Goal: Use online tool/utility: Utilize a website feature to perform a specific function

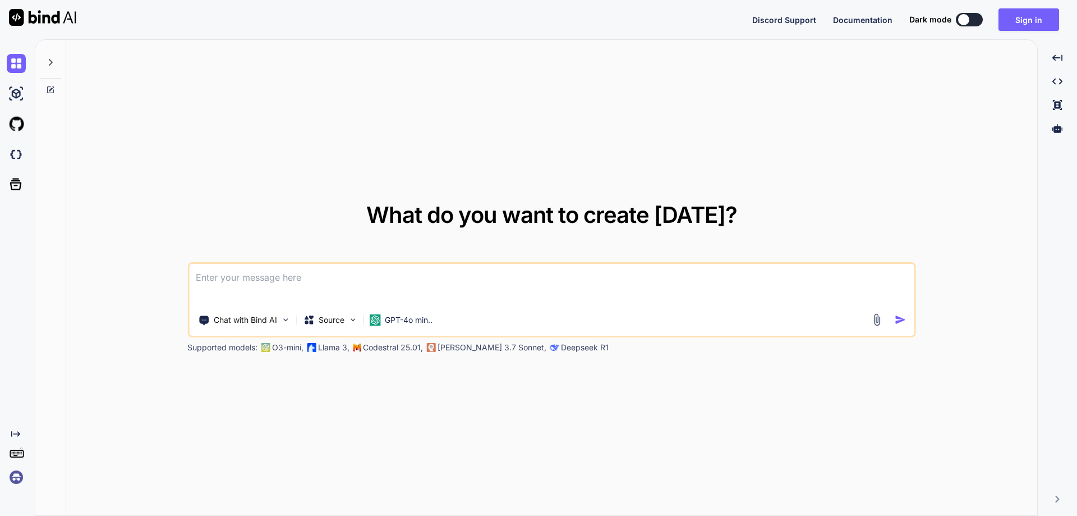
click at [9, 477] on img at bounding box center [16, 476] width 19 height 19
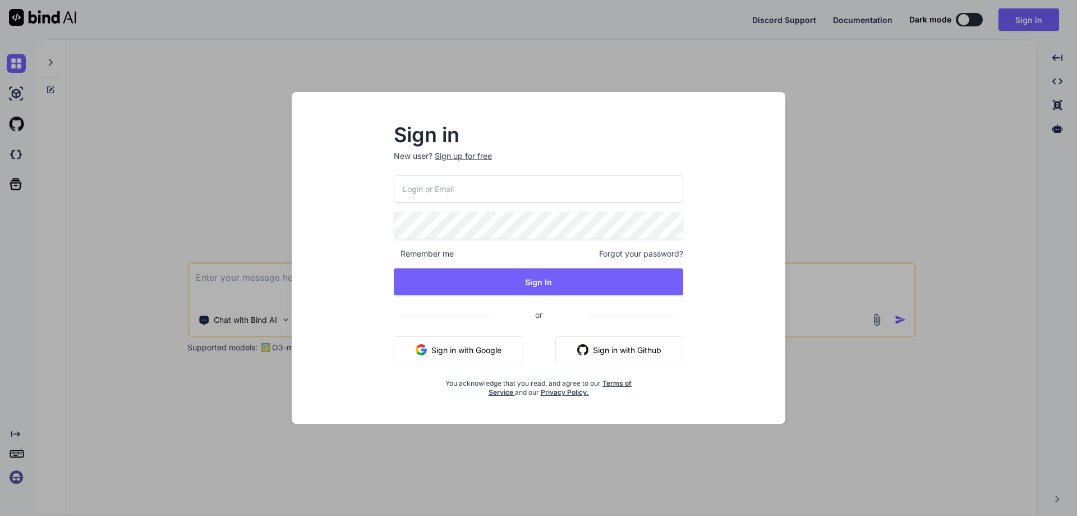
click at [416, 185] on input "email" at bounding box center [538, 188] width 289 height 27
paste input "[EMAIL_ADDRESS][DOMAIN_NAME]"
type input "[EMAIL_ADDRESS][DOMAIN_NAME]"
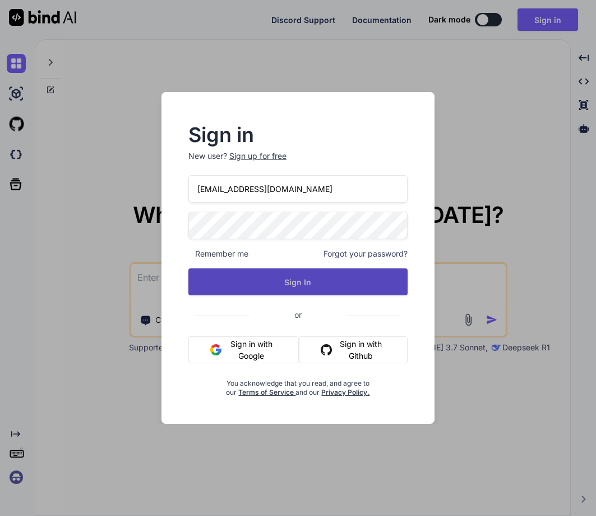
click at [321, 282] on button "Sign In" at bounding box center [297, 281] width 219 height 27
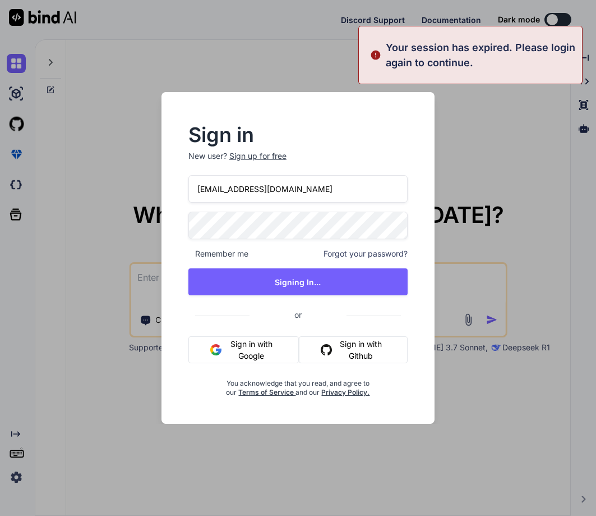
drag, startPoint x: 542, startPoint y: 275, endPoint x: 549, endPoint y: 248, distance: 27.9
click at [549, 248] on div "Sign in New user? Sign up for free [EMAIL_ADDRESS][DOMAIN_NAME] Remember me For…" at bounding box center [298, 258] width 596 height 516
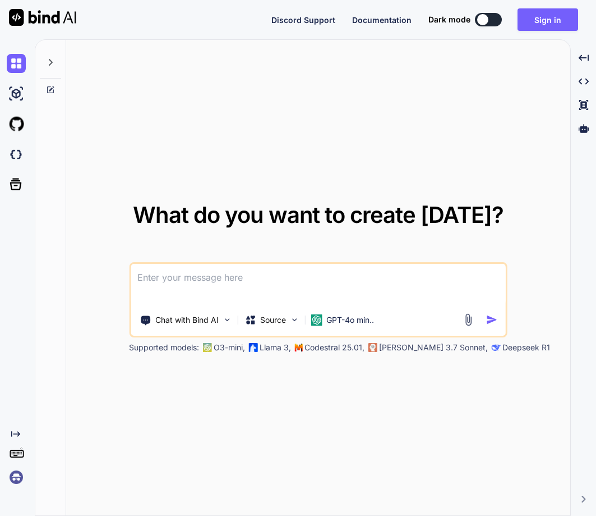
click at [21, 477] on img at bounding box center [16, 476] width 19 height 19
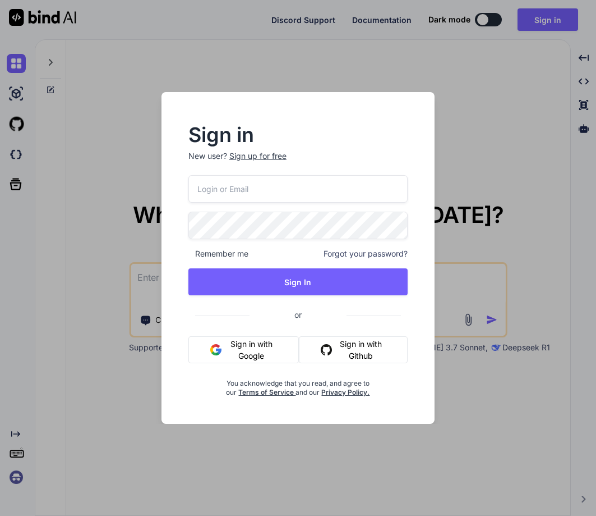
click at [243, 237] on div "Remember me Forgot your password? Sign In or Sign in with Google Sign in with G…" at bounding box center [297, 286] width 219 height 222
click at [249, 190] on input "email" at bounding box center [297, 188] width 219 height 27
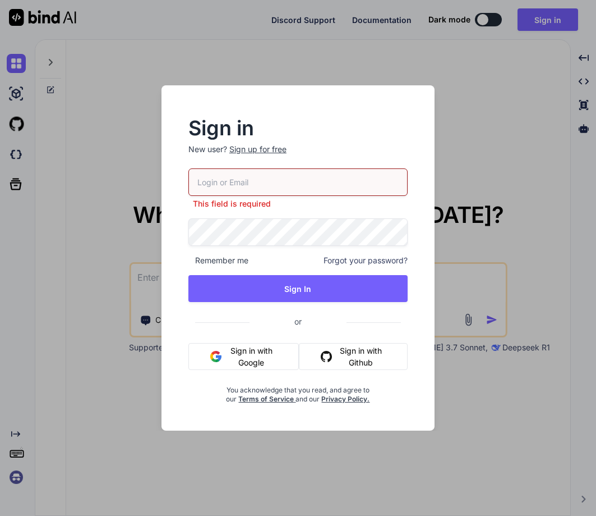
paste input "[EMAIL_ADDRESS][DOMAIN_NAME]"
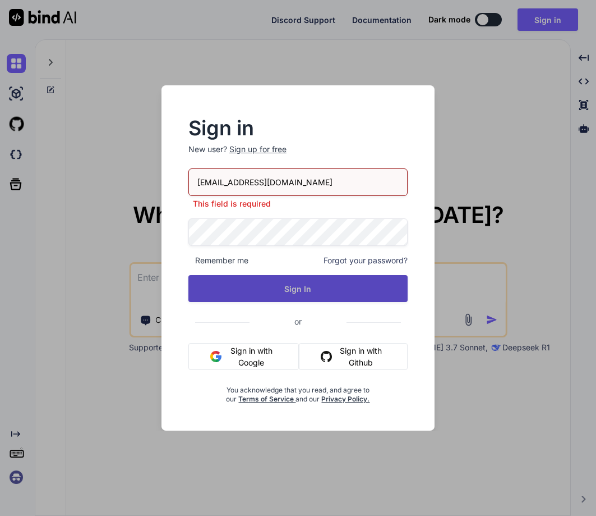
type input "[EMAIL_ADDRESS][DOMAIN_NAME]"
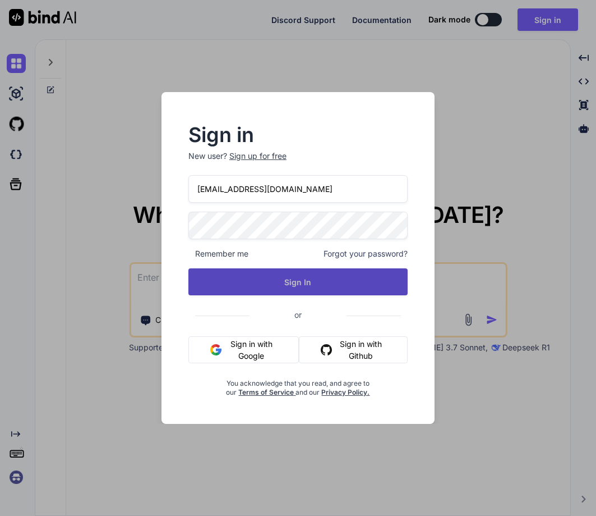
click at [313, 291] on button "Sign In" at bounding box center [297, 281] width 219 height 27
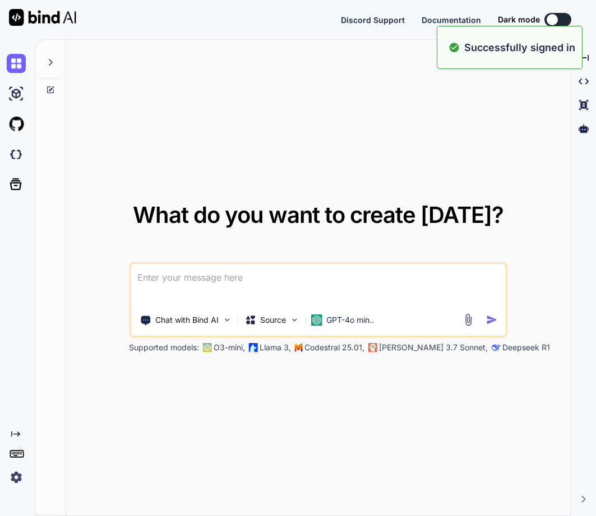
click at [18, 477] on img at bounding box center [16, 476] width 19 height 19
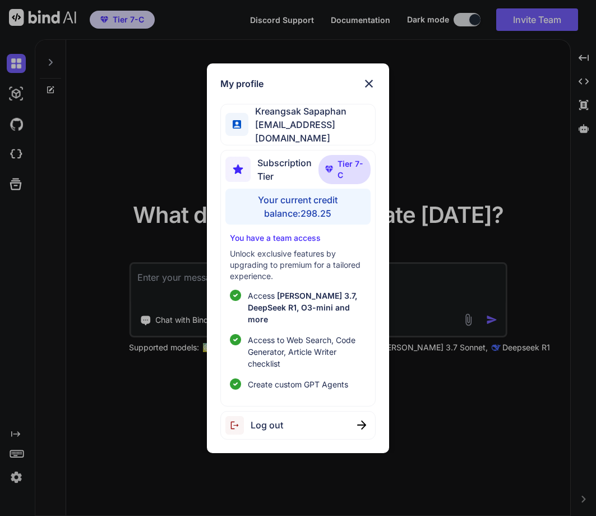
click at [107, 452] on div "My profile [PERSON_NAME] [EMAIL_ADDRESS][DOMAIN_NAME] Subscription Tier Tier 7-…" at bounding box center [298, 258] width 596 height 516
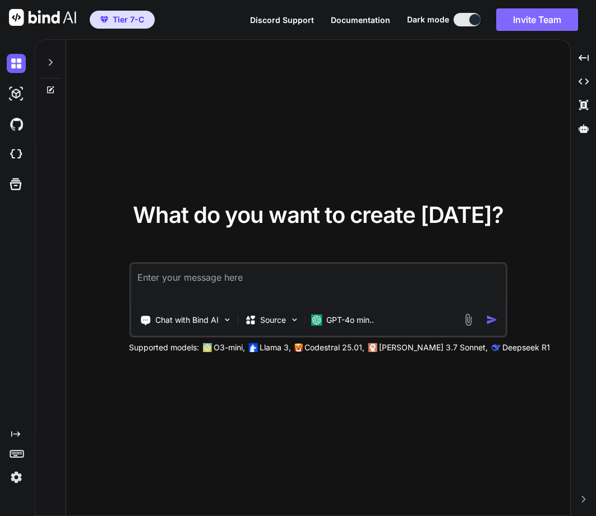
click at [541, 27] on button "Invite Team" at bounding box center [537, 19] width 82 height 22
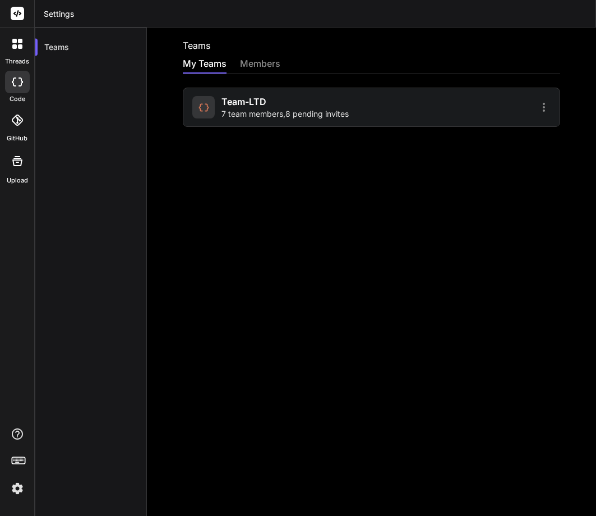
click at [332, 112] on span "7 team members , 8 pending invites" at bounding box center [285, 113] width 127 height 11
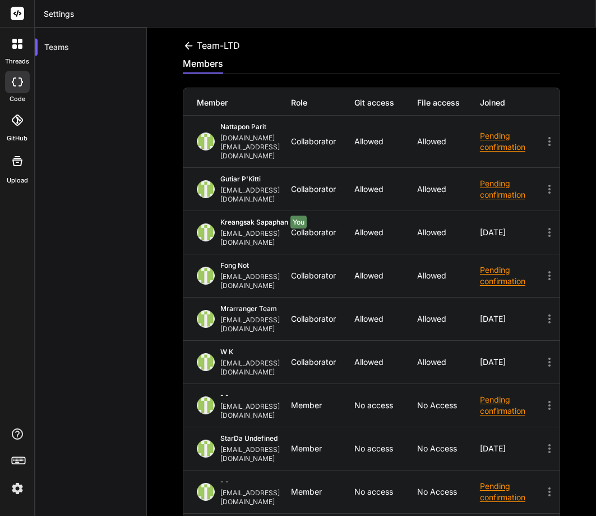
click at [19, 484] on img at bounding box center [17, 488] width 19 height 19
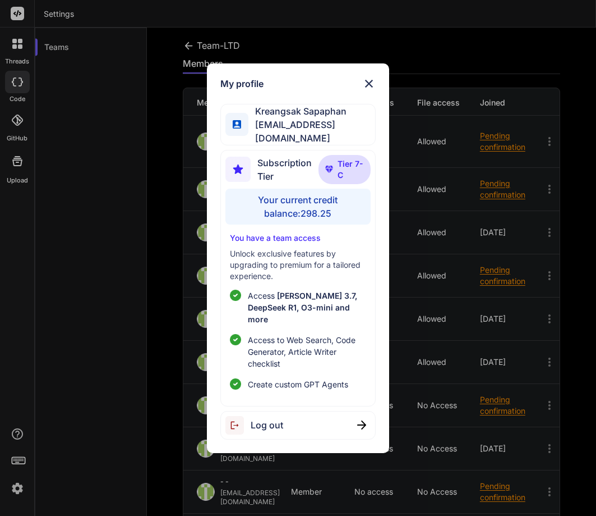
click at [122, 318] on div "My profile [PERSON_NAME] [EMAIL_ADDRESS][DOMAIN_NAME] Subscription Tier Tier 7-…" at bounding box center [298, 258] width 596 height 516
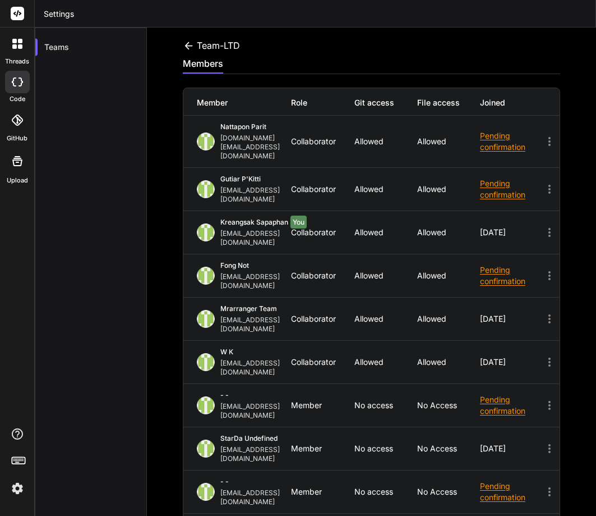
click at [19, 42] on icon at bounding box center [20, 41] width 4 height 4
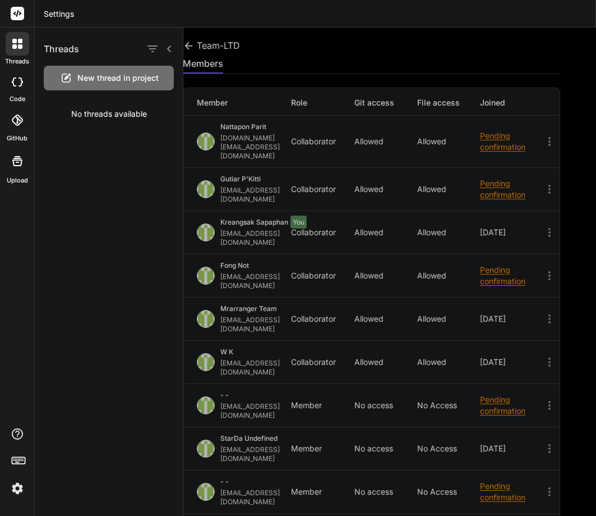
click at [16, 81] on icon at bounding box center [17, 81] width 11 height 9
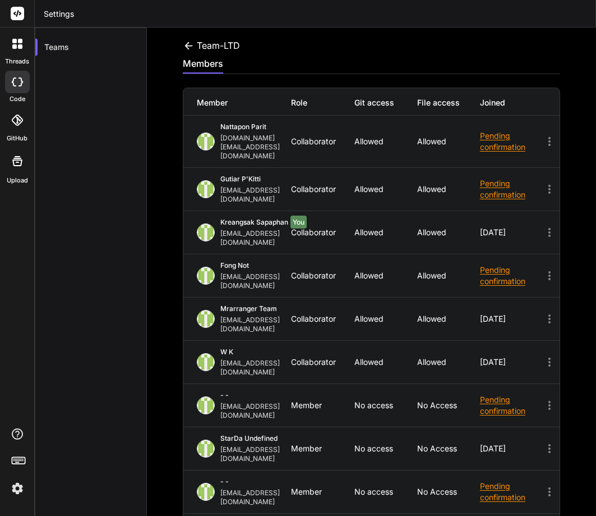
click at [16, 81] on icon at bounding box center [17, 81] width 11 height 9
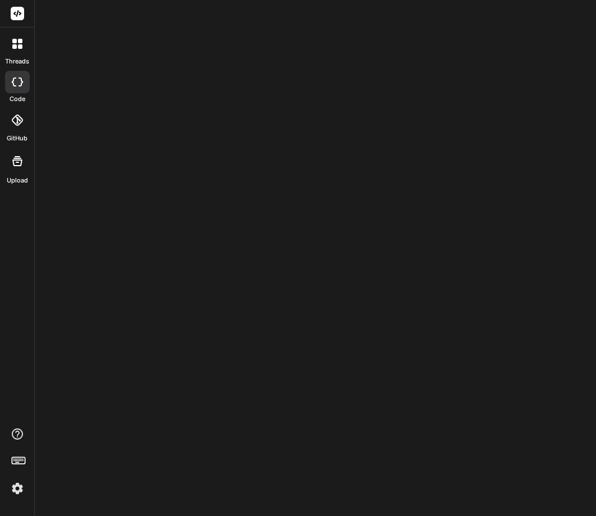
click at [16, 81] on icon at bounding box center [17, 81] width 11 height 9
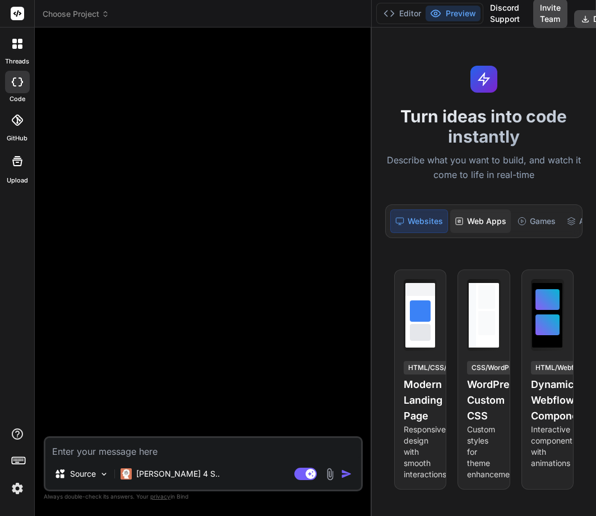
drag, startPoint x: 220, startPoint y: 222, endPoint x: 499, endPoint y: 218, distance: 278.8
click at [499, 218] on div "Choose Project Created with Pixso. Bind AI Web Search Created with Pixso. Code …" at bounding box center [316, 258] width 562 height 516
click at [146, 475] on p "[PERSON_NAME] 4 S.." at bounding box center [178, 473] width 84 height 11
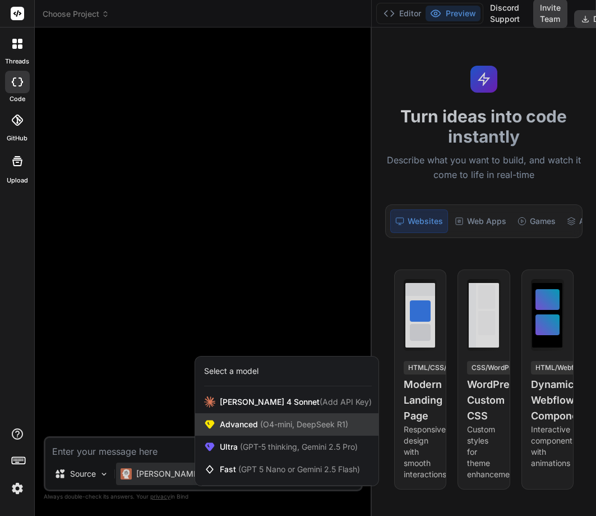
click at [243, 426] on span "Advanced (O4-mini, DeepSeek R1)" at bounding box center [284, 424] width 128 height 11
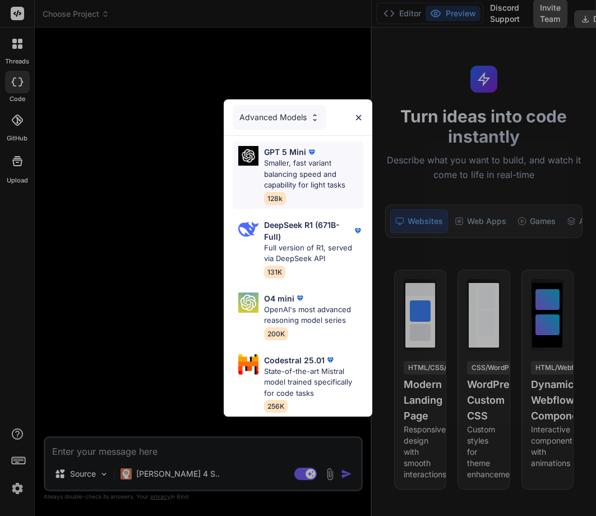
click at [273, 162] on p "Smaller, fast variant balancing speed and capability for light tasks" at bounding box center [314, 174] width 100 height 33
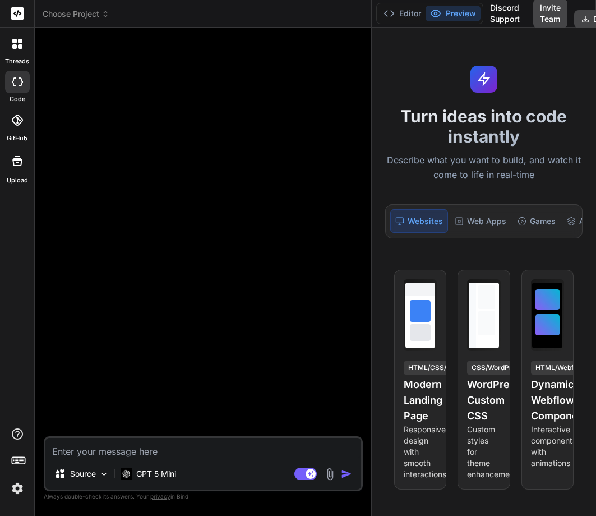
click at [73, 453] on textarea at bounding box center [203, 448] width 316 height 20
type textarea "hy"
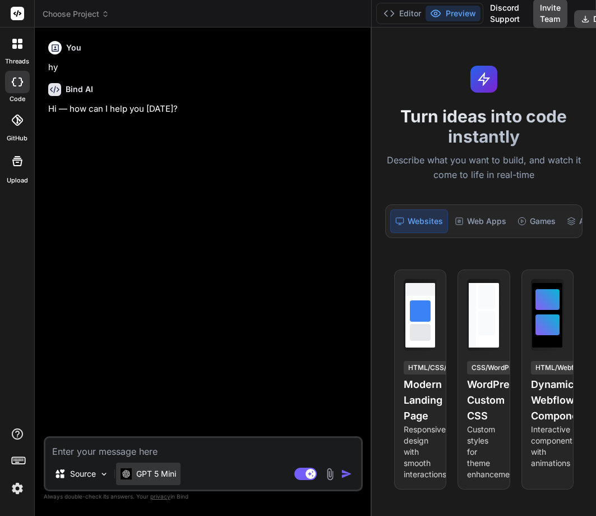
click at [150, 473] on p "GPT 5 Mini" at bounding box center [156, 473] width 40 height 11
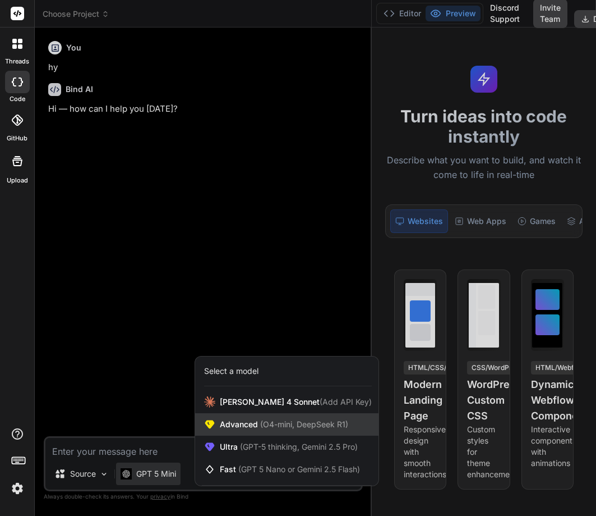
click at [288, 413] on div "Advanced (O4-mini, DeepSeek R1)" at bounding box center [286, 424] width 183 height 22
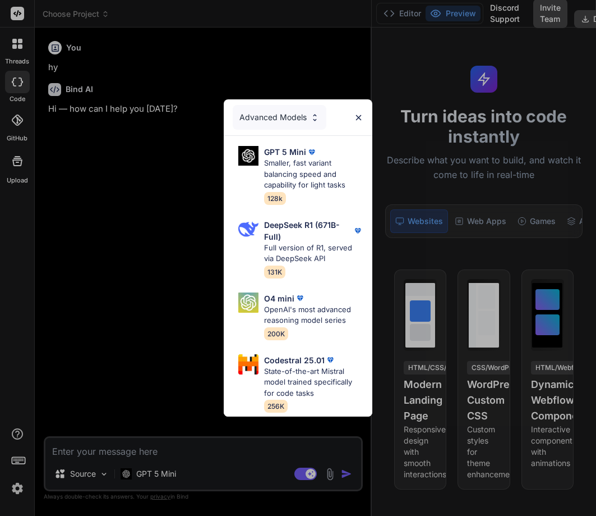
click at [158, 475] on div "Advanced Models GPT 5 Mini Smaller, fast variant balancing speed and capability…" at bounding box center [298, 258] width 596 height 516
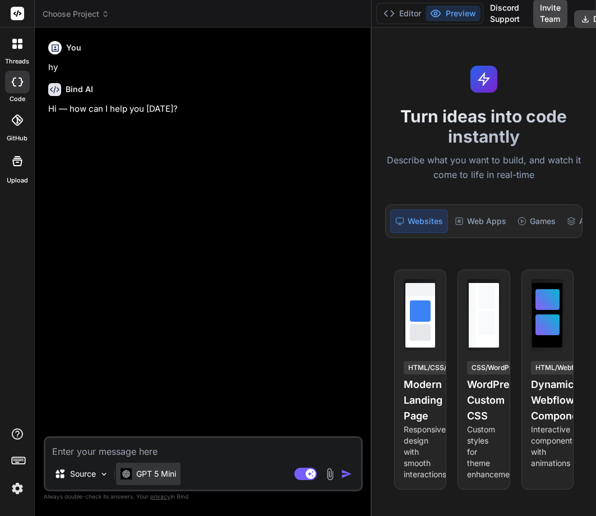
click at [162, 472] on p "GPT 5 Mini" at bounding box center [156, 473] width 40 height 11
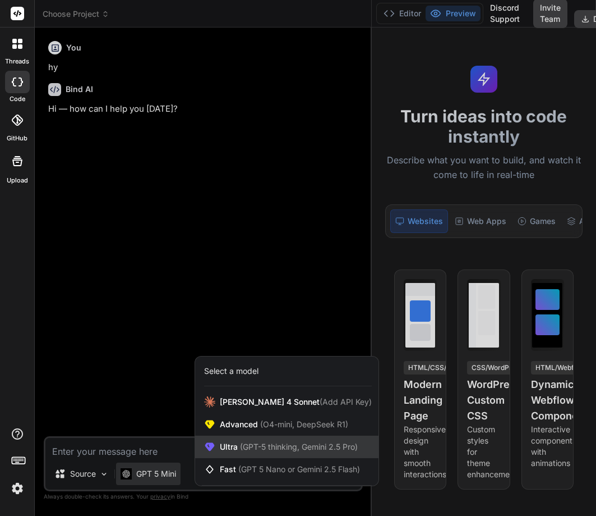
click at [275, 450] on span "(GPT-5 thinking, Gemini 2.5 Pro)" at bounding box center [298, 447] width 120 height 10
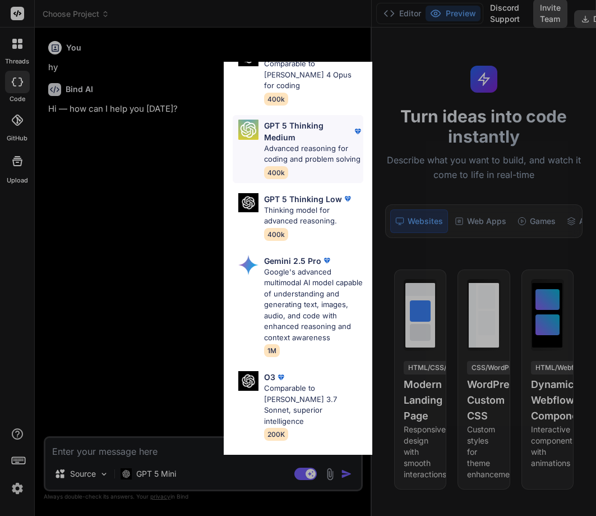
scroll to position [217, 0]
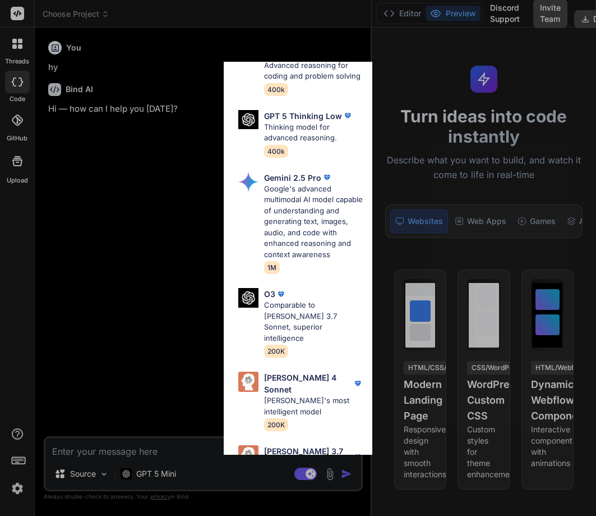
click at [156, 475] on div "Ultra Models GPT 5 OpenAI's best AI model, matches [PERSON_NAME] 4 Sonnet in In…" at bounding box center [298, 258] width 596 height 516
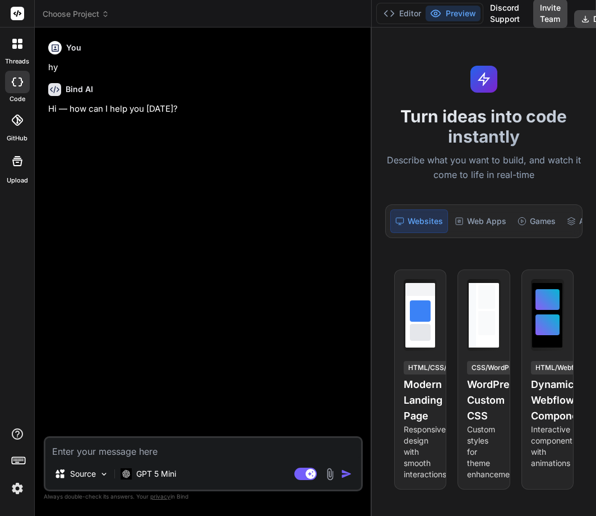
click at [156, 475] on p "GPT 5 Mini" at bounding box center [156, 473] width 40 height 11
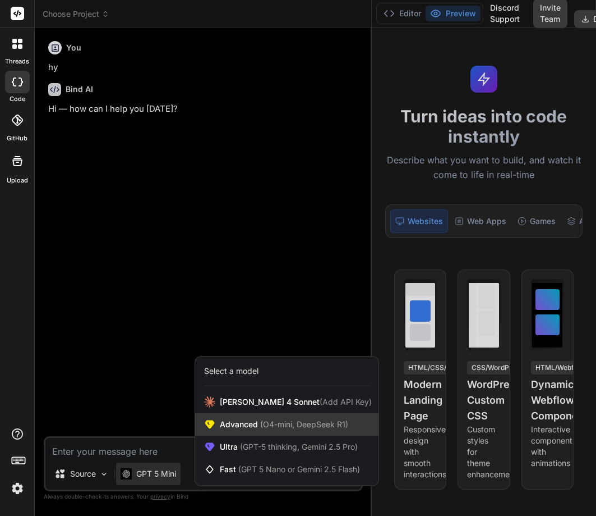
click at [307, 413] on div "Advanced (O4-mini, DeepSeek R1)" at bounding box center [286, 424] width 183 height 22
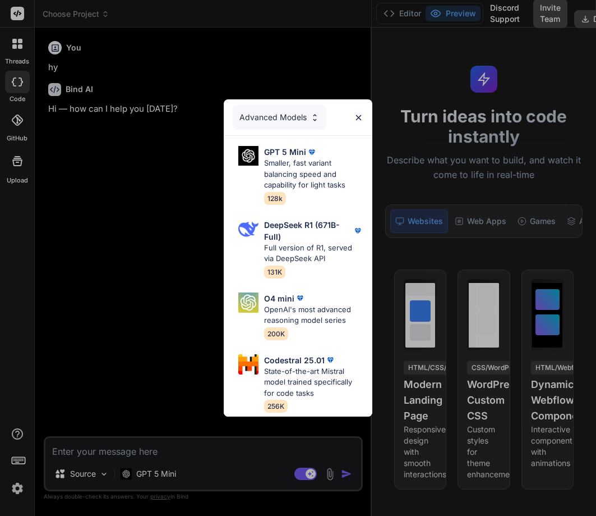
click at [138, 475] on div "Advanced Models GPT 5 Mini Smaller, fast variant balancing speed and capability…" at bounding box center [298, 258] width 596 height 516
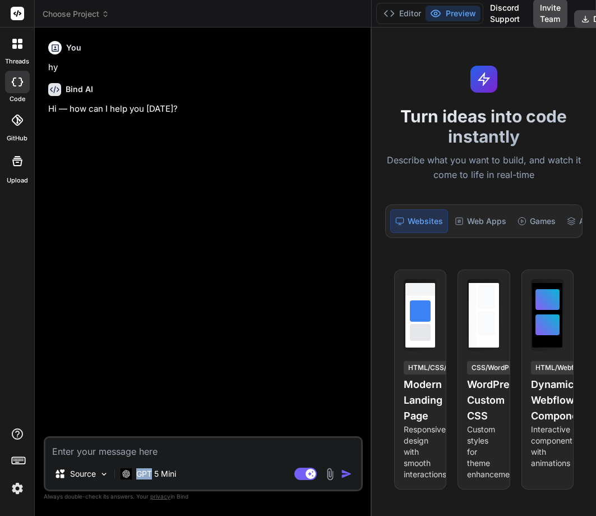
click at [138, 475] on p "GPT 5 Mini" at bounding box center [156, 473] width 40 height 11
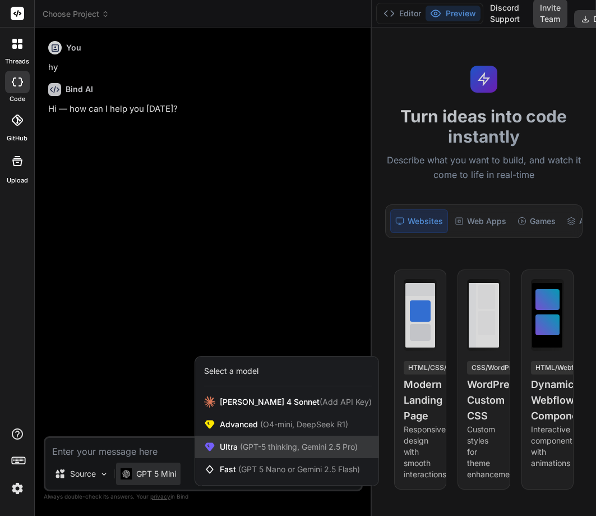
click at [235, 436] on div "Ultra (GPT-5 thinking, Gemini 2.5 Pro)" at bounding box center [286, 446] width 183 height 22
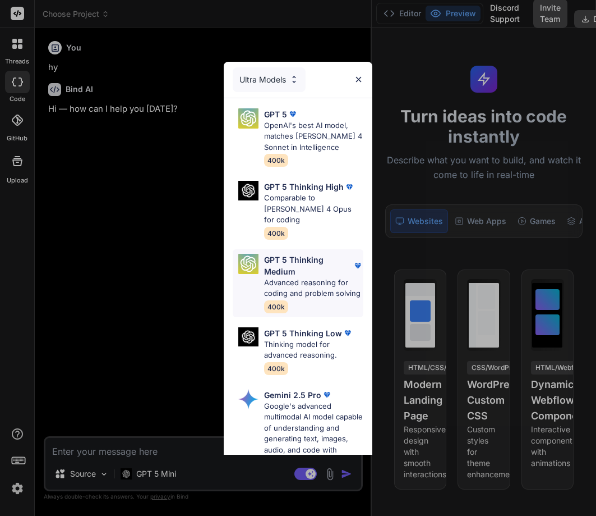
click at [270, 277] on p "Advanced reasoning for coding and problem solving" at bounding box center [314, 288] width 100 height 22
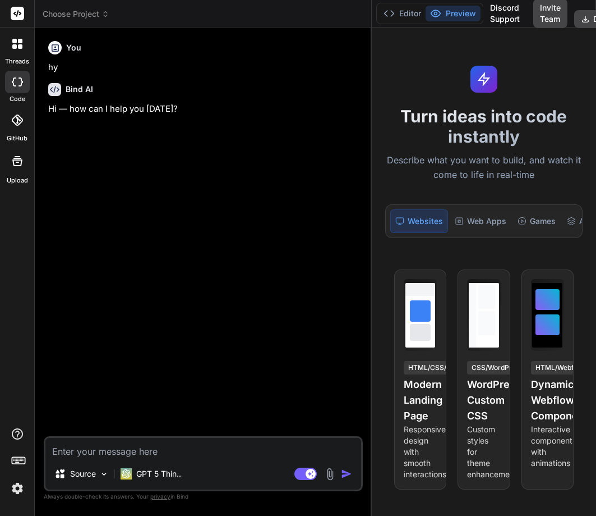
click at [82, 454] on textarea at bounding box center [203, 448] width 316 height 20
type textarea "hy"
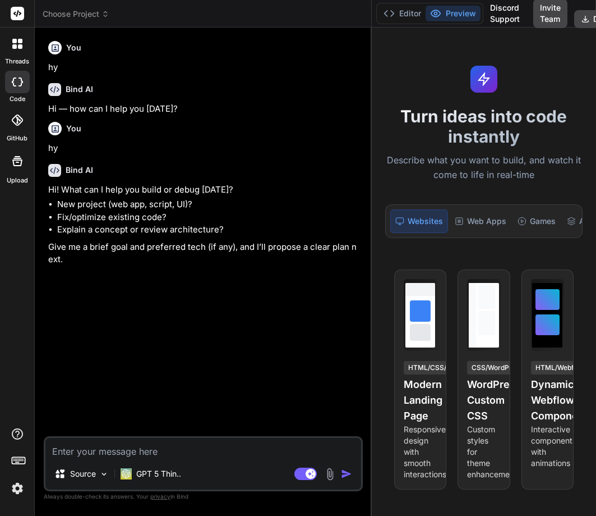
click at [292, 310] on div "You hy Bind AI Hi — how can I help you [DATE]? You hy Bind AI Hi! What can I he…" at bounding box center [204, 235] width 317 height 399
click at [136, 476] on p "GPT 5 Thin.." at bounding box center [158, 473] width 45 height 11
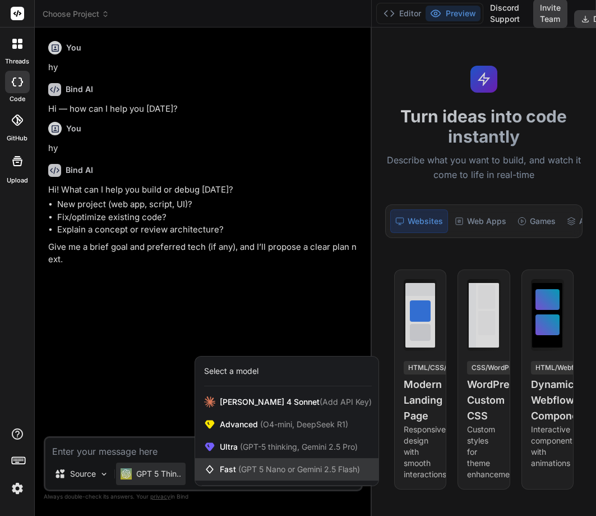
click at [232, 459] on div "Fast (GPT 5 Nano or Gemini 2.5 Flash)" at bounding box center [286, 469] width 183 height 22
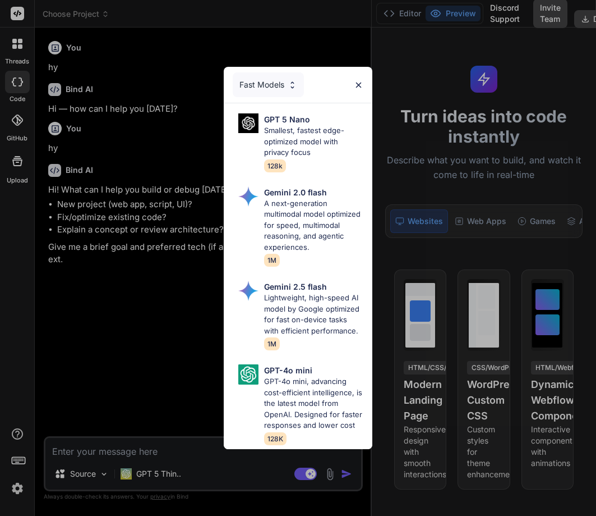
scroll to position [19, 0]
click at [263, 364] on div "GPT-4o mini GPT-4o mini, advancing cost-efficient intelligence, is the latest m…" at bounding box center [298, 404] width 131 height 89
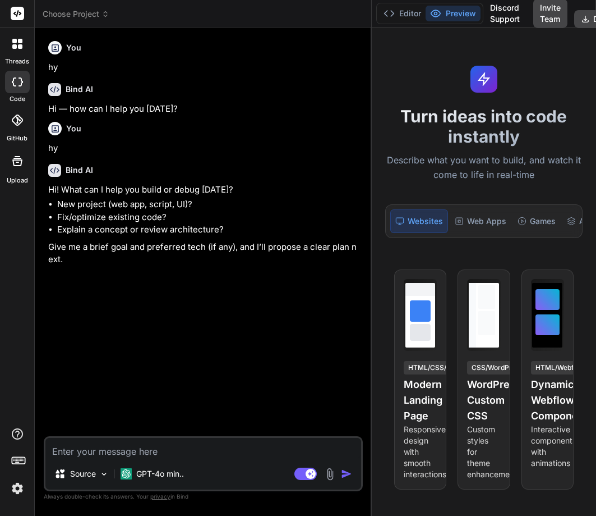
click at [136, 448] on textarea at bounding box center [203, 448] width 316 height 20
type textarea "hy"
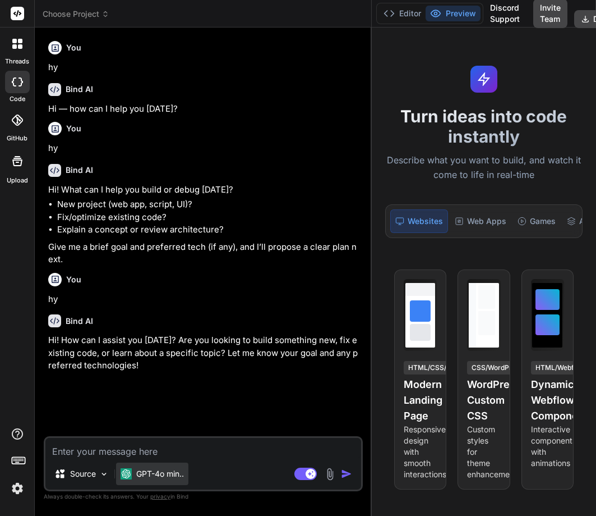
click at [149, 481] on div "GPT-4o min.." at bounding box center [152, 473] width 72 height 22
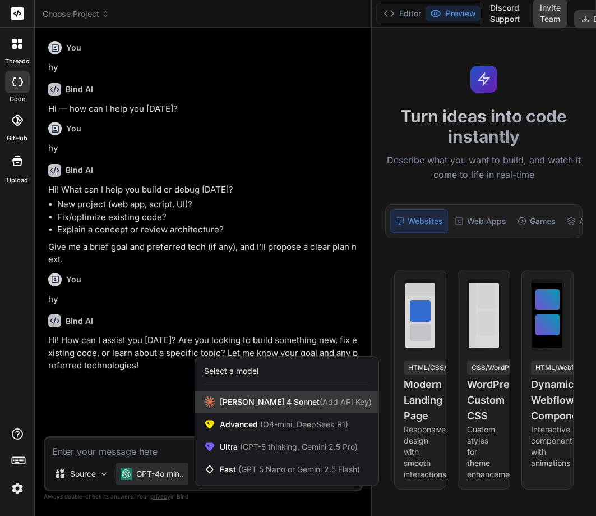
click at [282, 404] on span "[PERSON_NAME] 4 Sonnet (Add API Key)" at bounding box center [296, 401] width 152 height 11
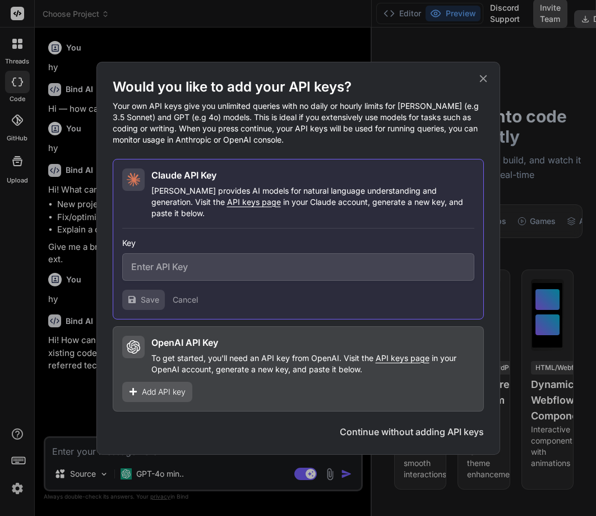
click at [252, 418] on div "Would you like to add your API keys? Your own API keys give you unlimited queri…" at bounding box center [298, 258] width 371 height 360
click at [435, 428] on button "Continue without adding API keys" at bounding box center [412, 431] width 144 height 13
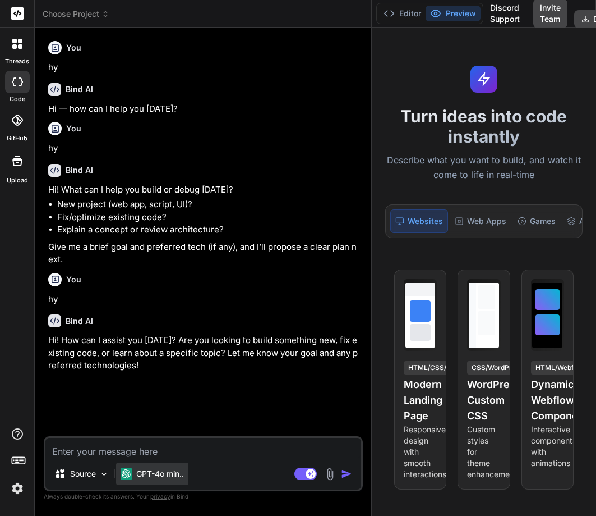
click at [162, 476] on p "GPT-4o min.." at bounding box center [160, 473] width 48 height 11
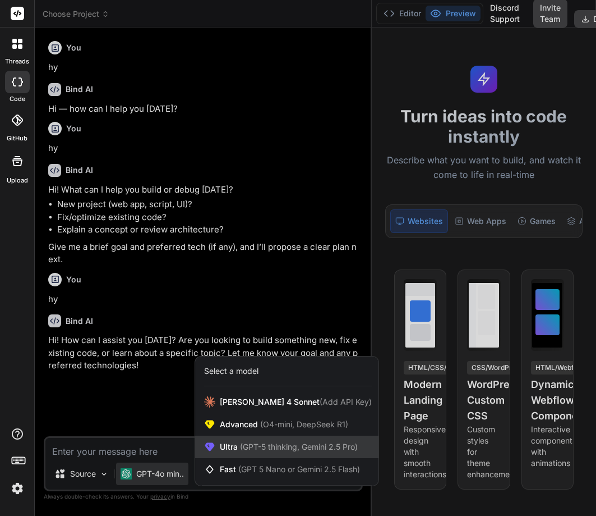
click at [289, 446] on span "(GPT-5 thinking, Gemini 2.5 Pro)" at bounding box center [298, 447] width 120 height 10
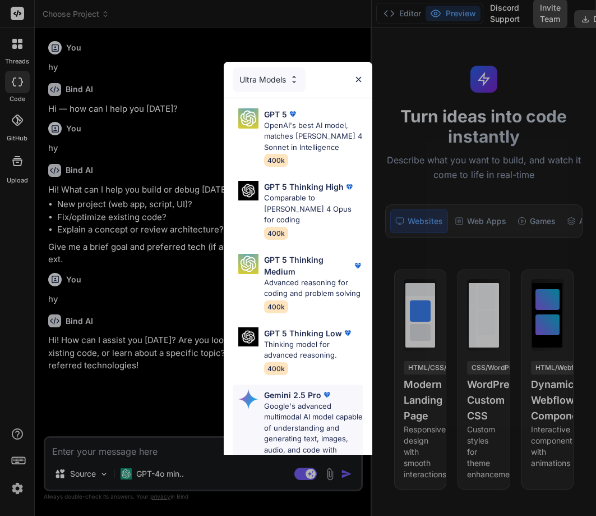
scroll to position [257, 0]
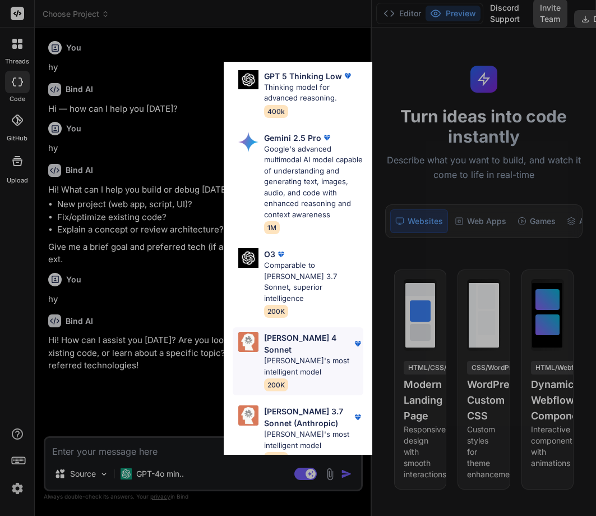
click at [310, 360] on div "[PERSON_NAME] 4 Sonnet [PERSON_NAME]'s most intelligent model 200K" at bounding box center [314, 361] width 100 height 59
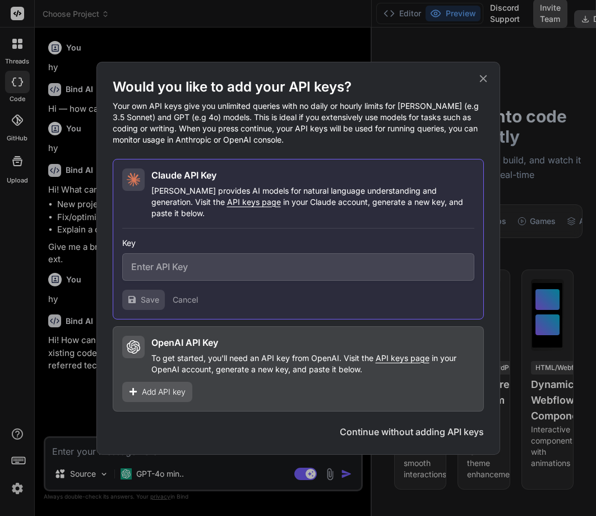
click at [379, 431] on button "Continue without adding API keys" at bounding box center [412, 431] width 144 height 13
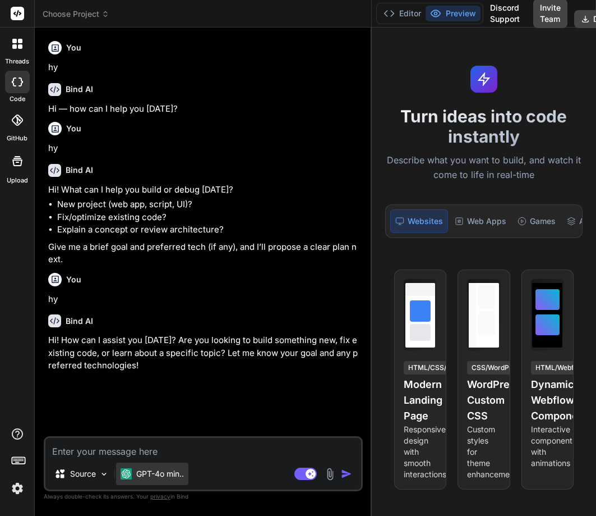
click at [162, 481] on div "GPT-4o min.." at bounding box center [152, 473] width 72 height 22
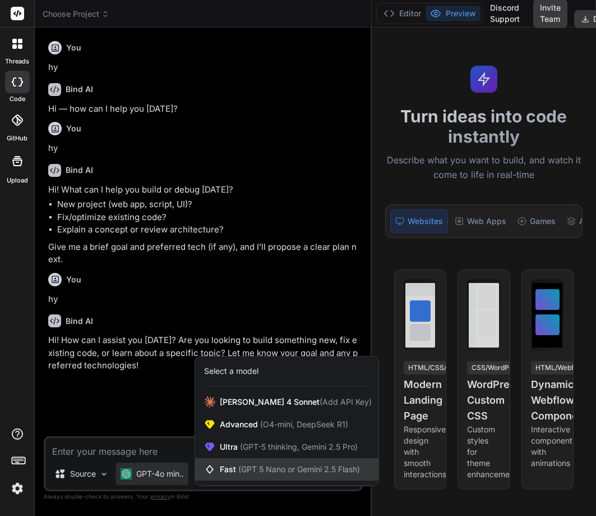
click at [260, 459] on div "Fast (GPT 5 Nano or Gemini 2.5 Flash)" at bounding box center [286, 469] width 183 height 22
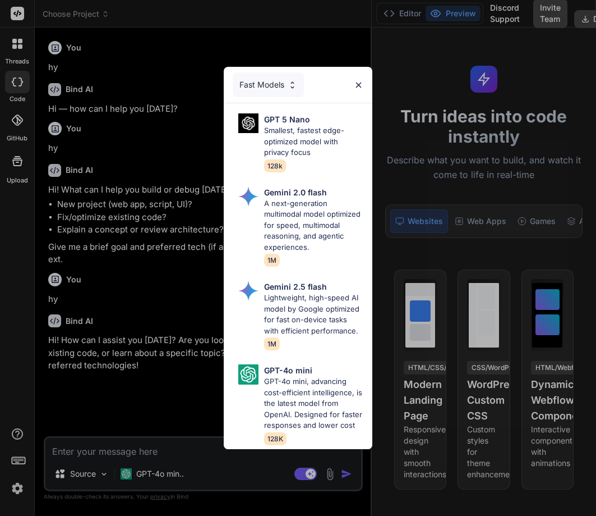
click at [259, 80] on div "Fast Models" at bounding box center [268, 84] width 71 height 25
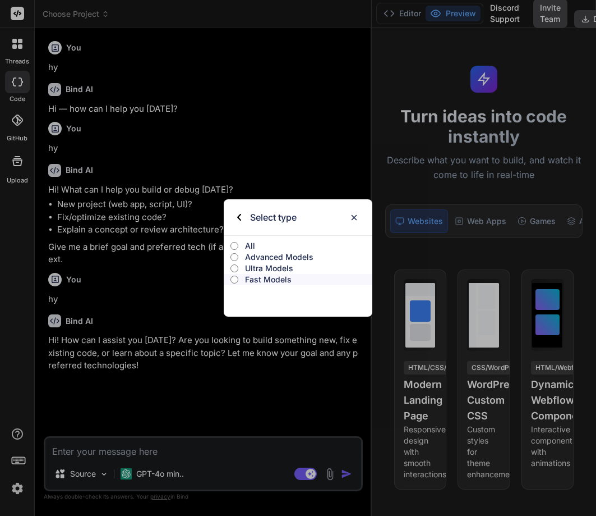
click at [260, 265] on p "Ultra Models" at bounding box center [308, 268] width 127 height 11
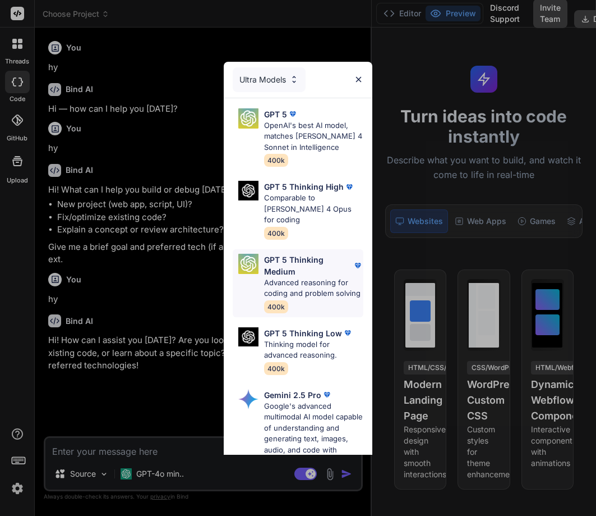
scroll to position [257, 0]
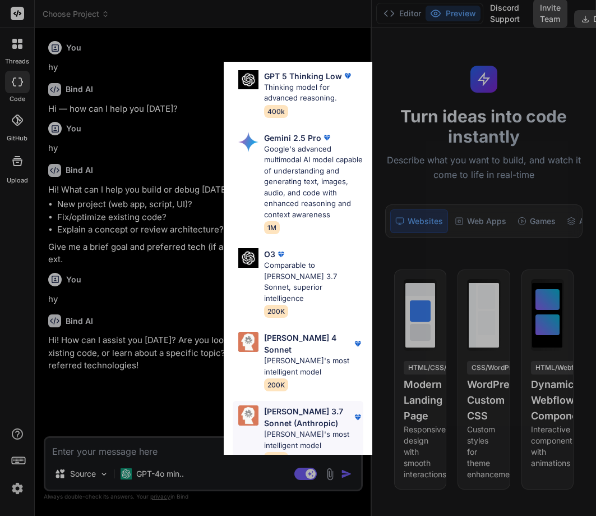
click at [290, 405] on p "[PERSON_NAME] 3.7 Sonnet (Anthropic)" at bounding box center [308, 417] width 89 height 24
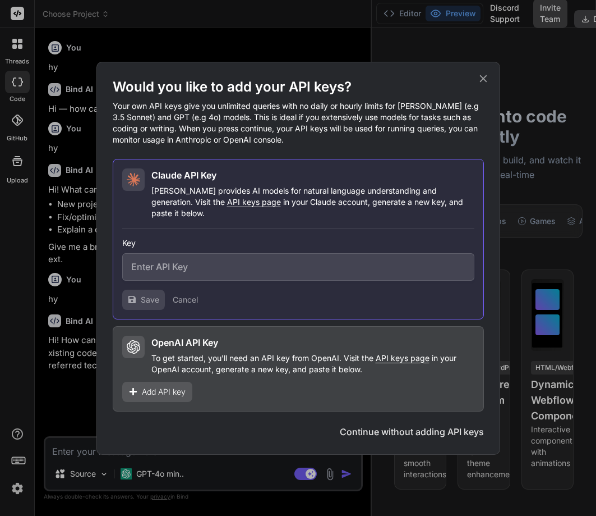
scroll to position [0, 0]
click at [484, 82] on icon at bounding box center [483, 78] width 7 height 7
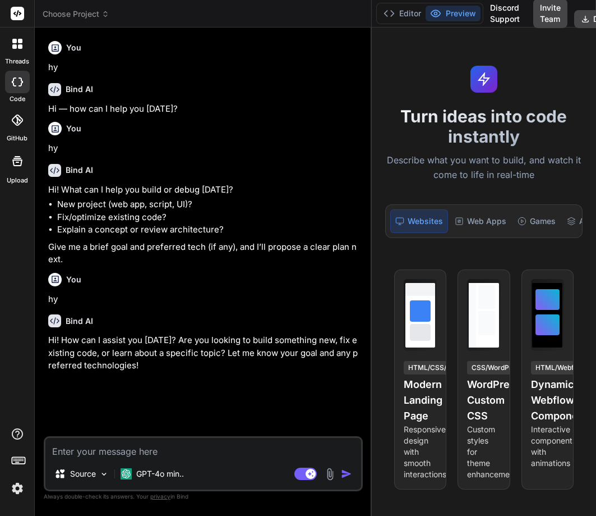
click at [20, 42] on icon at bounding box center [20, 41] width 4 height 4
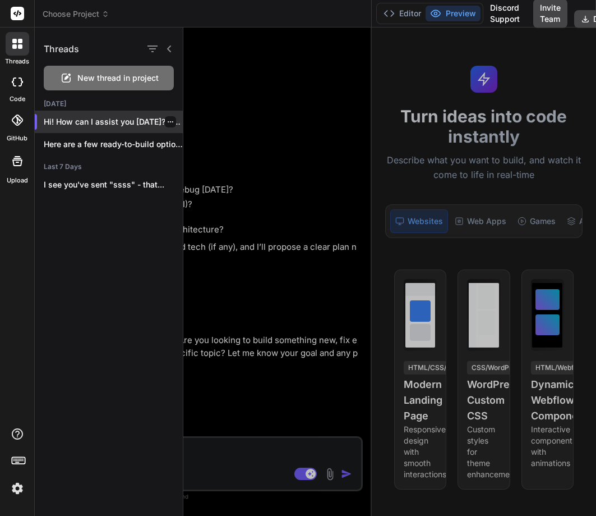
click at [167, 125] on icon "button" at bounding box center [170, 121] width 7 height 7
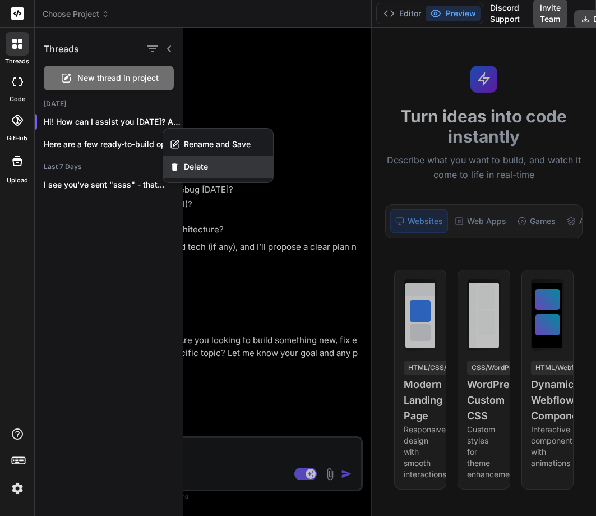
click at [197, 165] on span "Delete" at bounding box center [196, 166] width 24 height 11
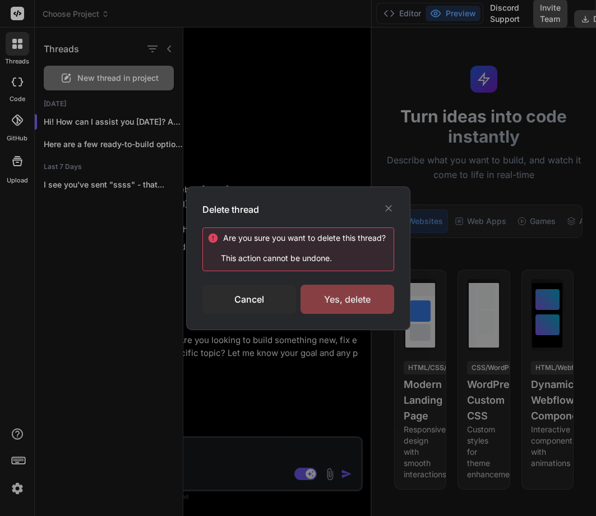
click at [343, 296] on div "Yes, delete" at bounding box center [348, 298] width 94 height 29
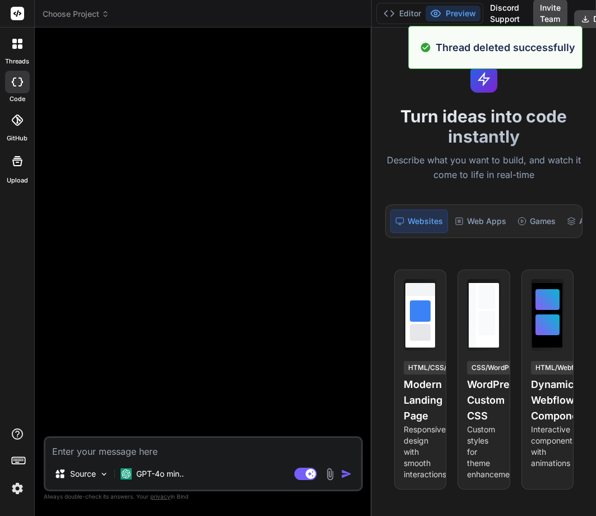
click at [15, 486] on img at bounding box center [17, 488] width 19 height 19
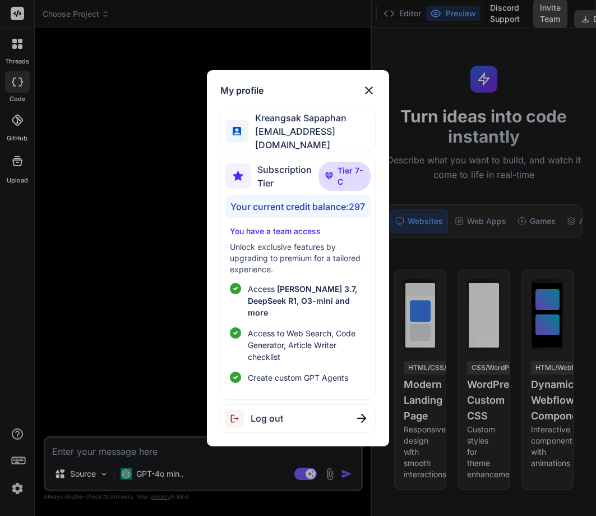
click at [272, 411] on span "Log out" at bounding box center [267, 417] width 33 height 13
